Goal: Task Accomplishment & Management: Manage account settings

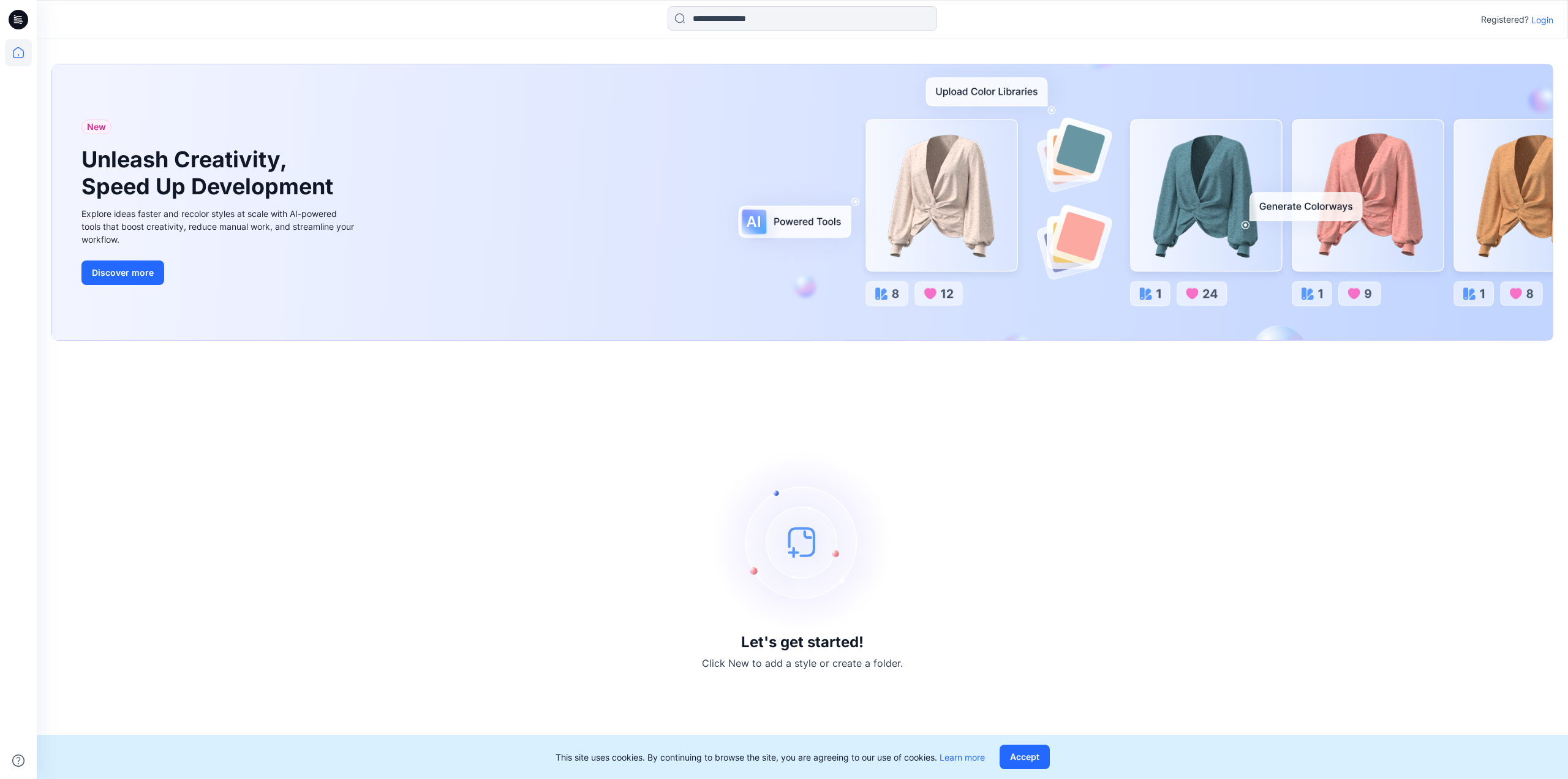
click at [1548, 19] on p "Login" at bounding box center [1541, 19] width 22 height 13
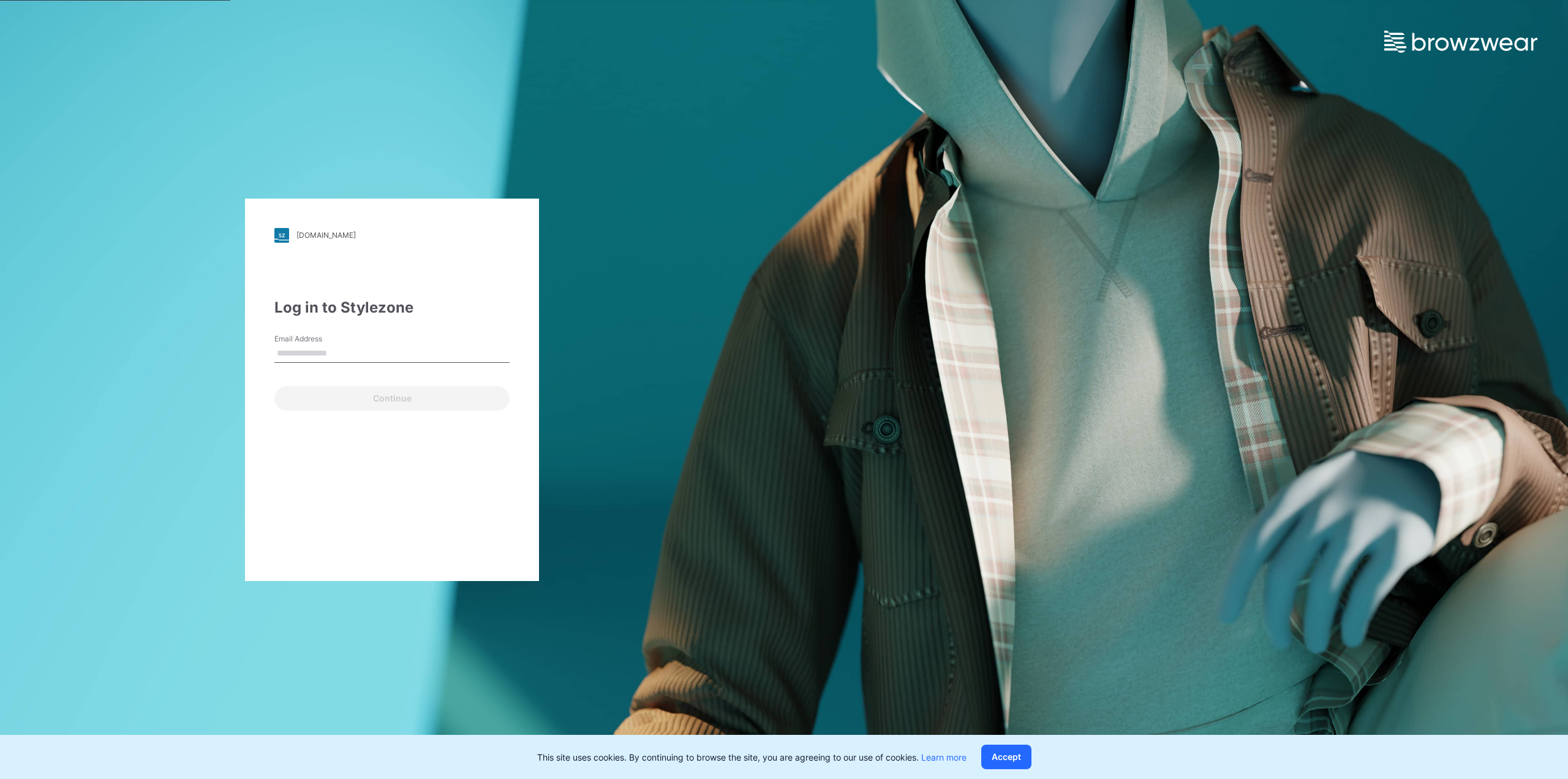
type input "**********"
click at [387, 399] on button "Continue" at bounding box center [392, 398] width 235 height 25
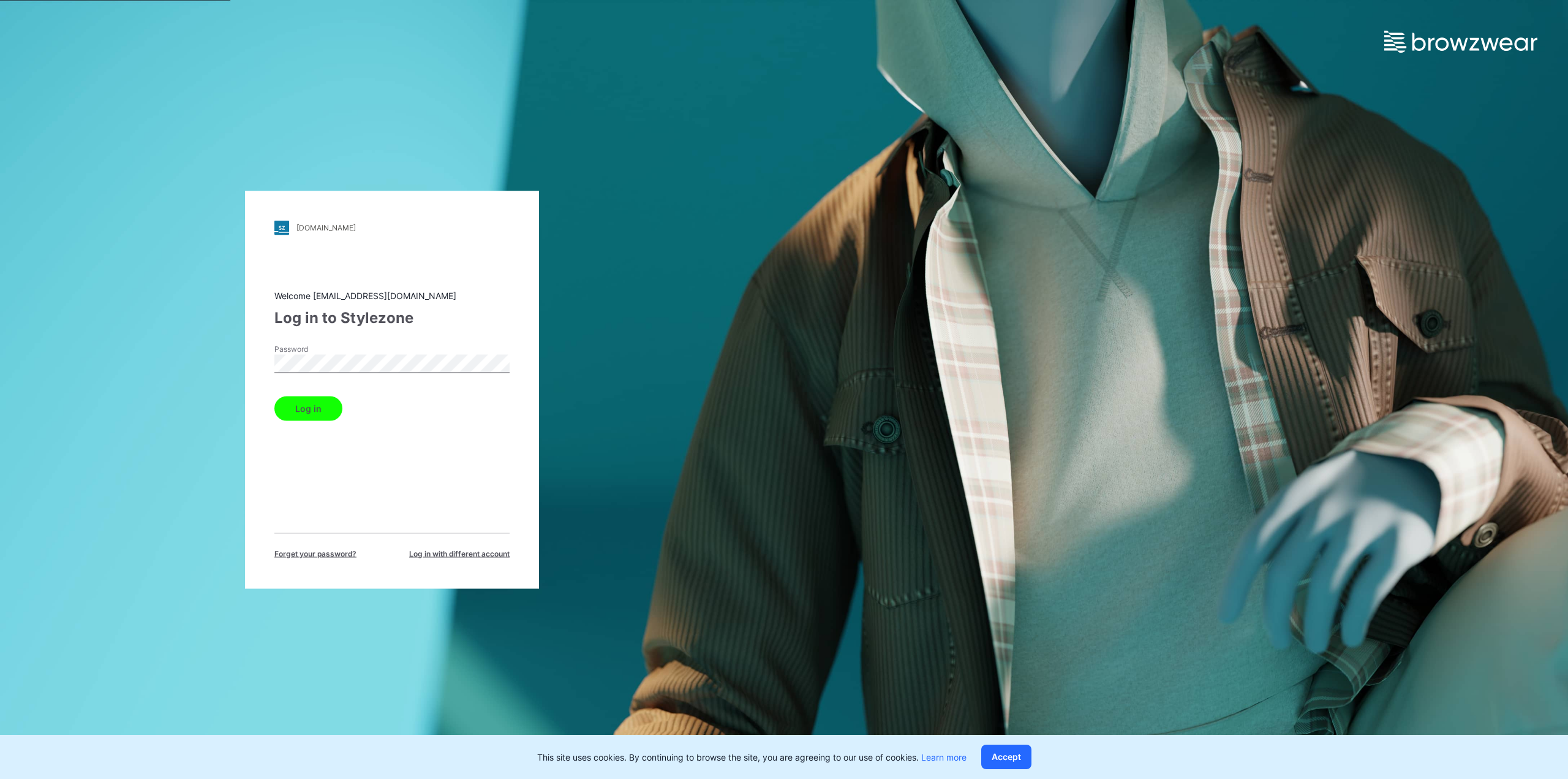
click at [323, 408] on button "Log in" at bounding box center [308, 408] width 68 height 25
